Goal: Check status: Check status

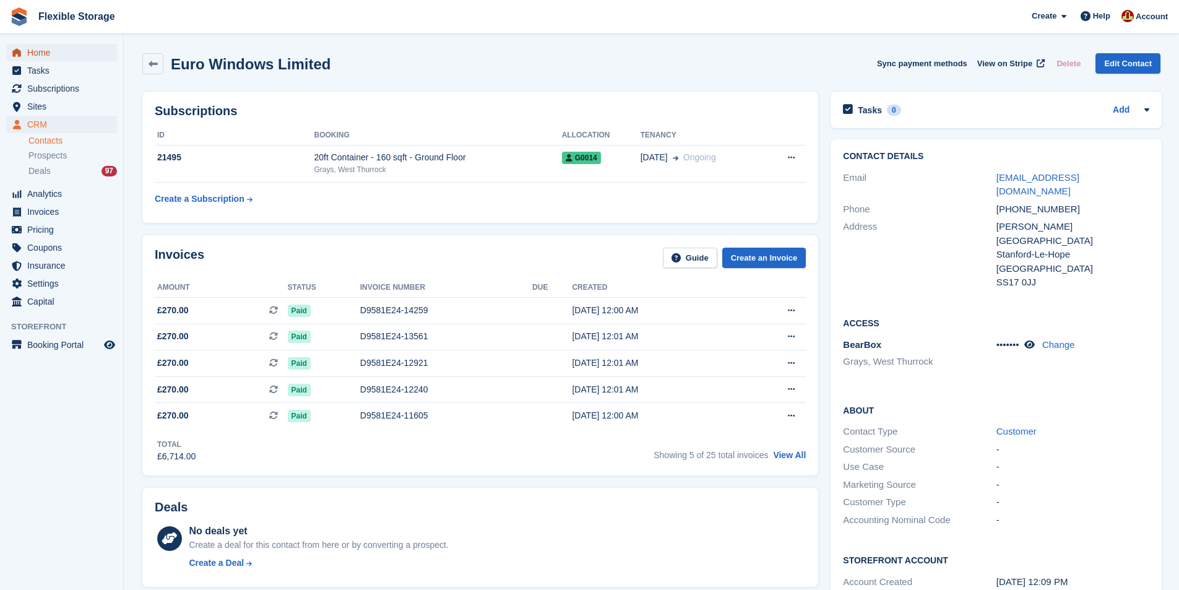
click at [70, 54] on span "Home" at bounding box center [64, 52] width 74 height 17
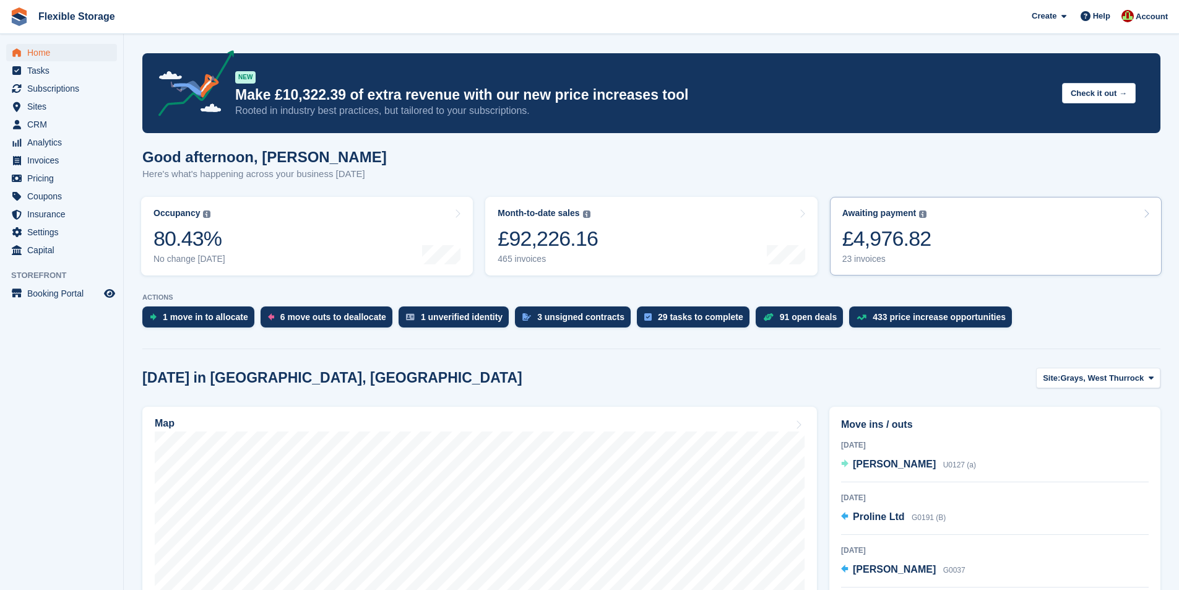
click at [991, 253] on link "Awaiting payment The total outstanding balance on all open invoices. £4,976.82 …" at bounding box center [996, 236] width 332 height 79
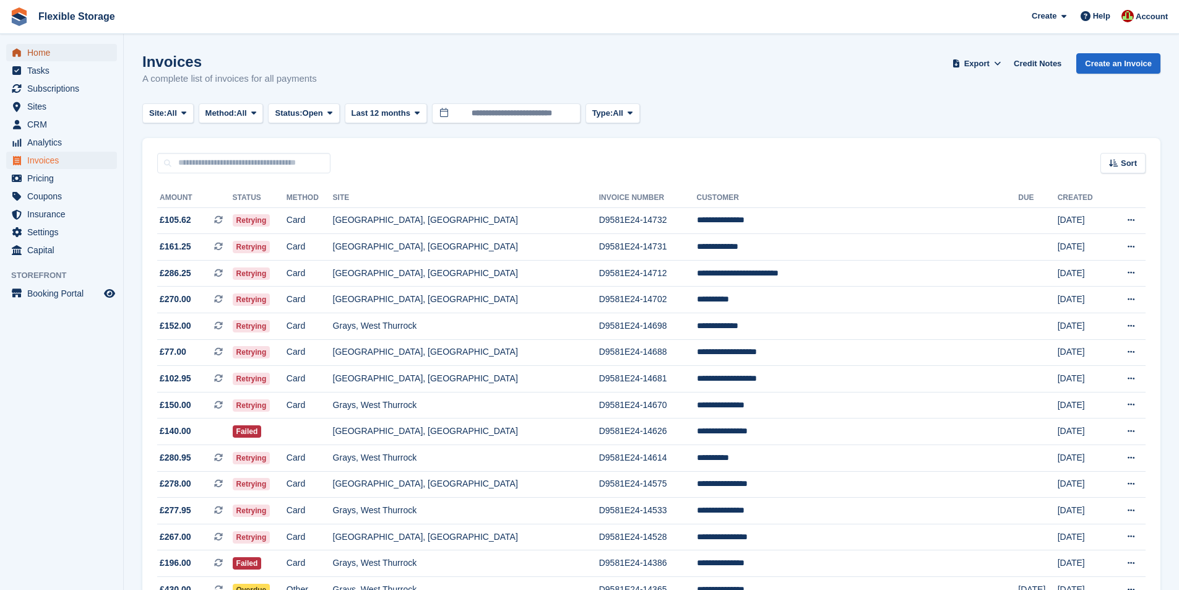
click at [59, 58] on span "Home" at bounding box center [64, 52] width 74 height 17
